Goal: Register for event/course

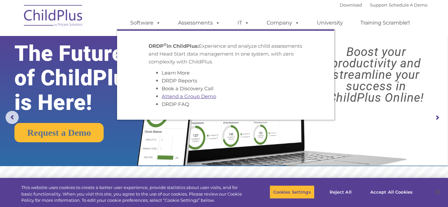
click at [186, 96] on link "Attend a Group Demo" at bounding box center [189, 96] width 54 height 6
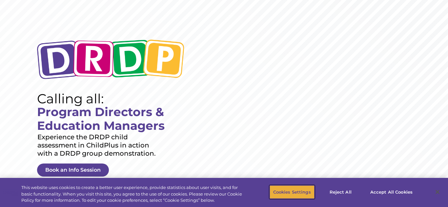
click at [290, 191] on button "Cookies Settings" at bounding box center [291, 192] width 45 height 14
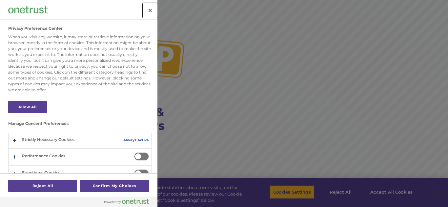
click at [150, 10] on button "Close" at bounding box center [150, 10] width 14 height 14
